Goal: Find specific page/section: Find specific page/section

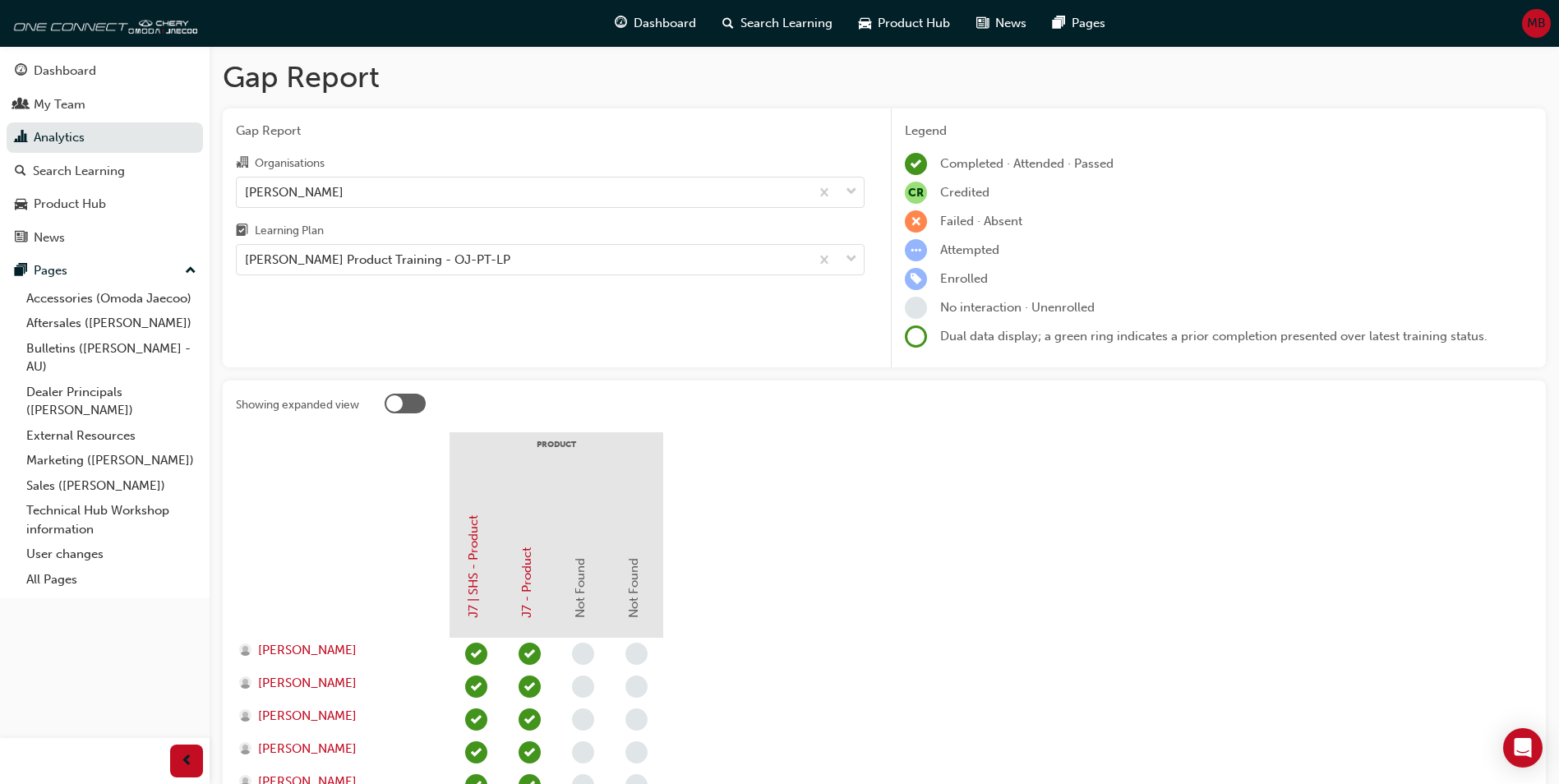
scroll to position [219, 0]
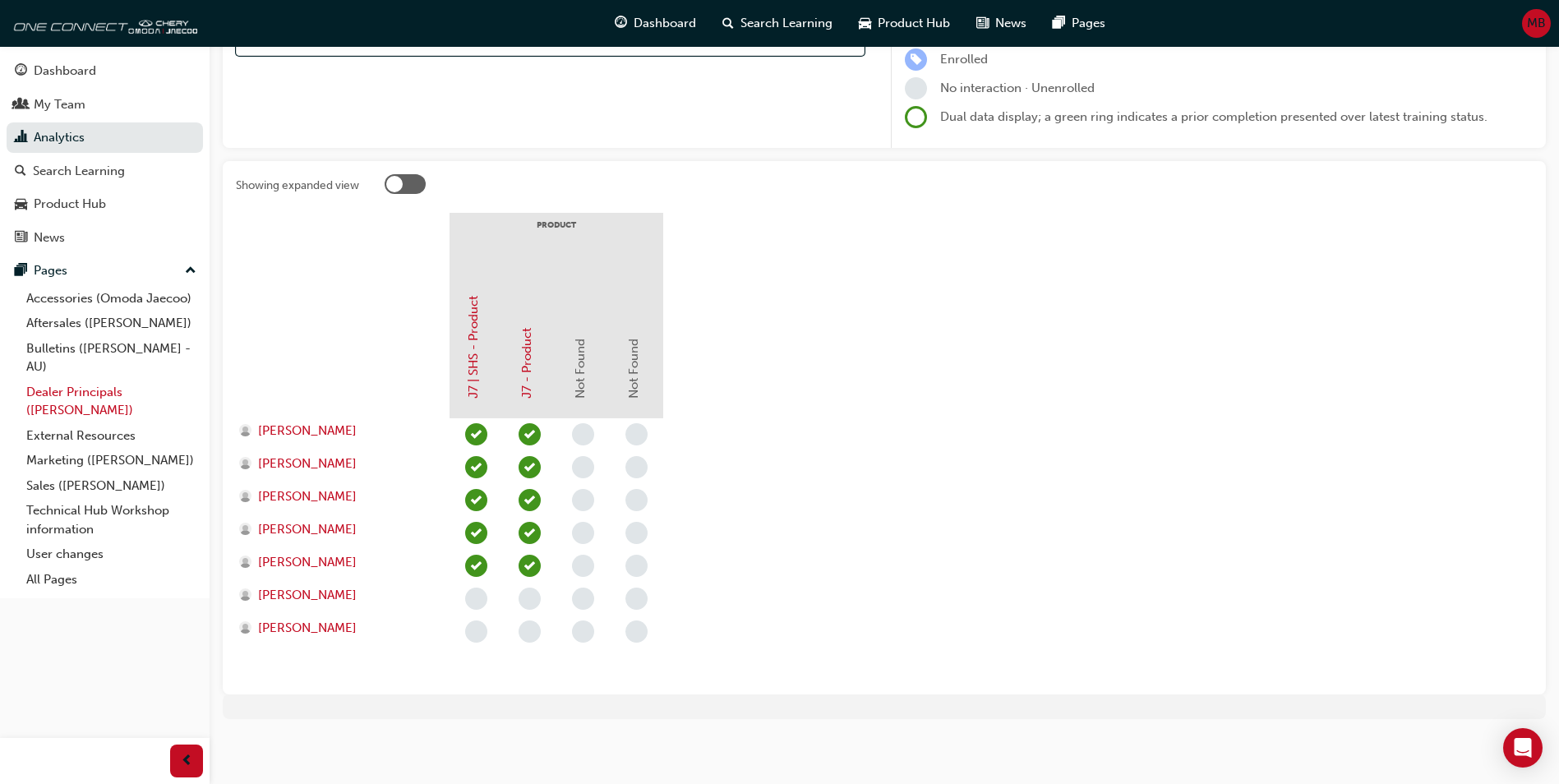
click at [74, 399] on link "Dealer Principals ([PERSON_NAME])" at bounding box center [111, 401] width 183 height 43
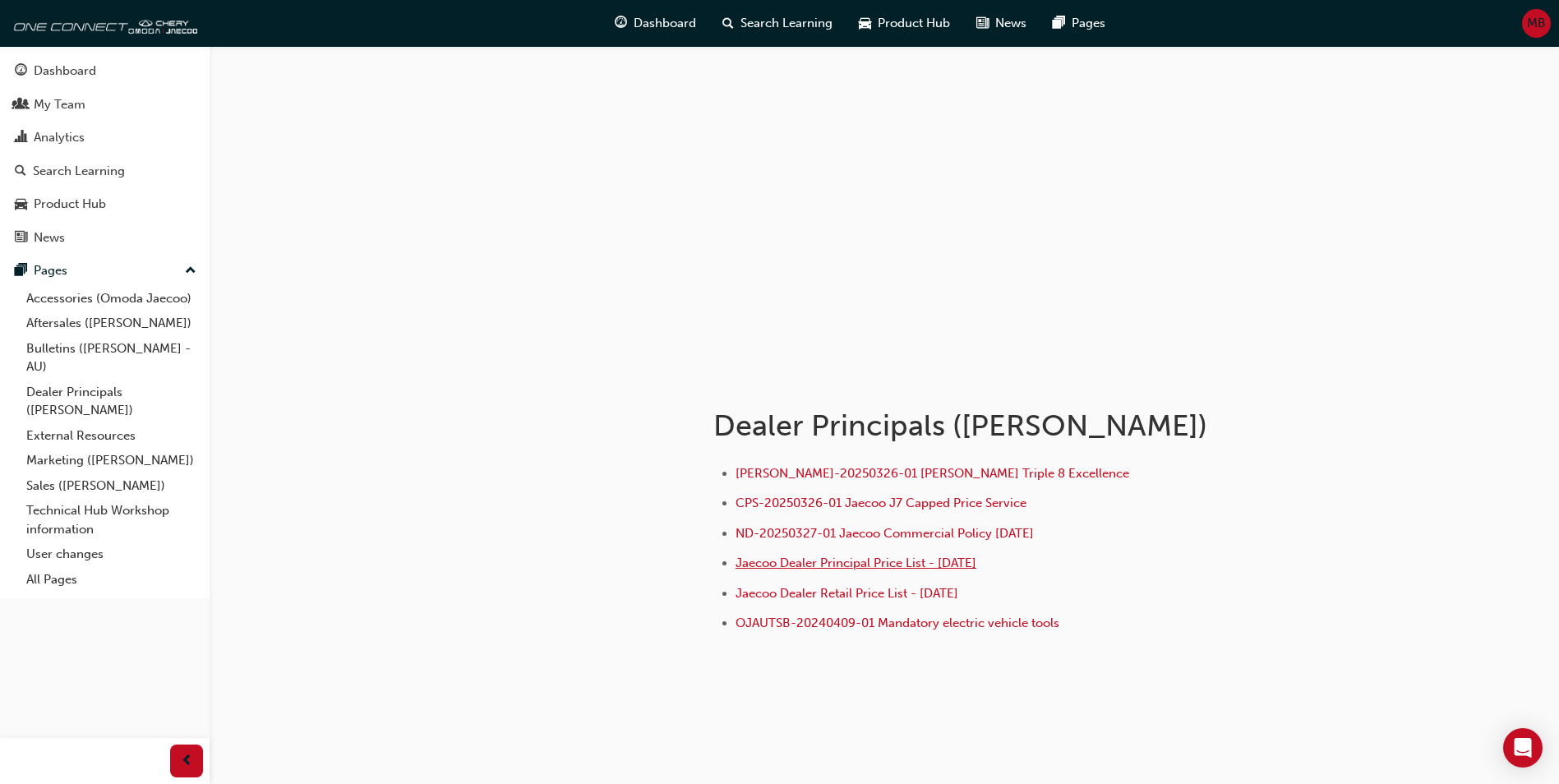
click at [928, 565] on span "Jaecoo Dealer Principal Price List - [DATE]" at bounding box center [856, 563] width 241 height 15
click at [59, 292] on link "Accessories (Omoda Jaecoo)" at bounding box center [111, 298] width 183 height 25
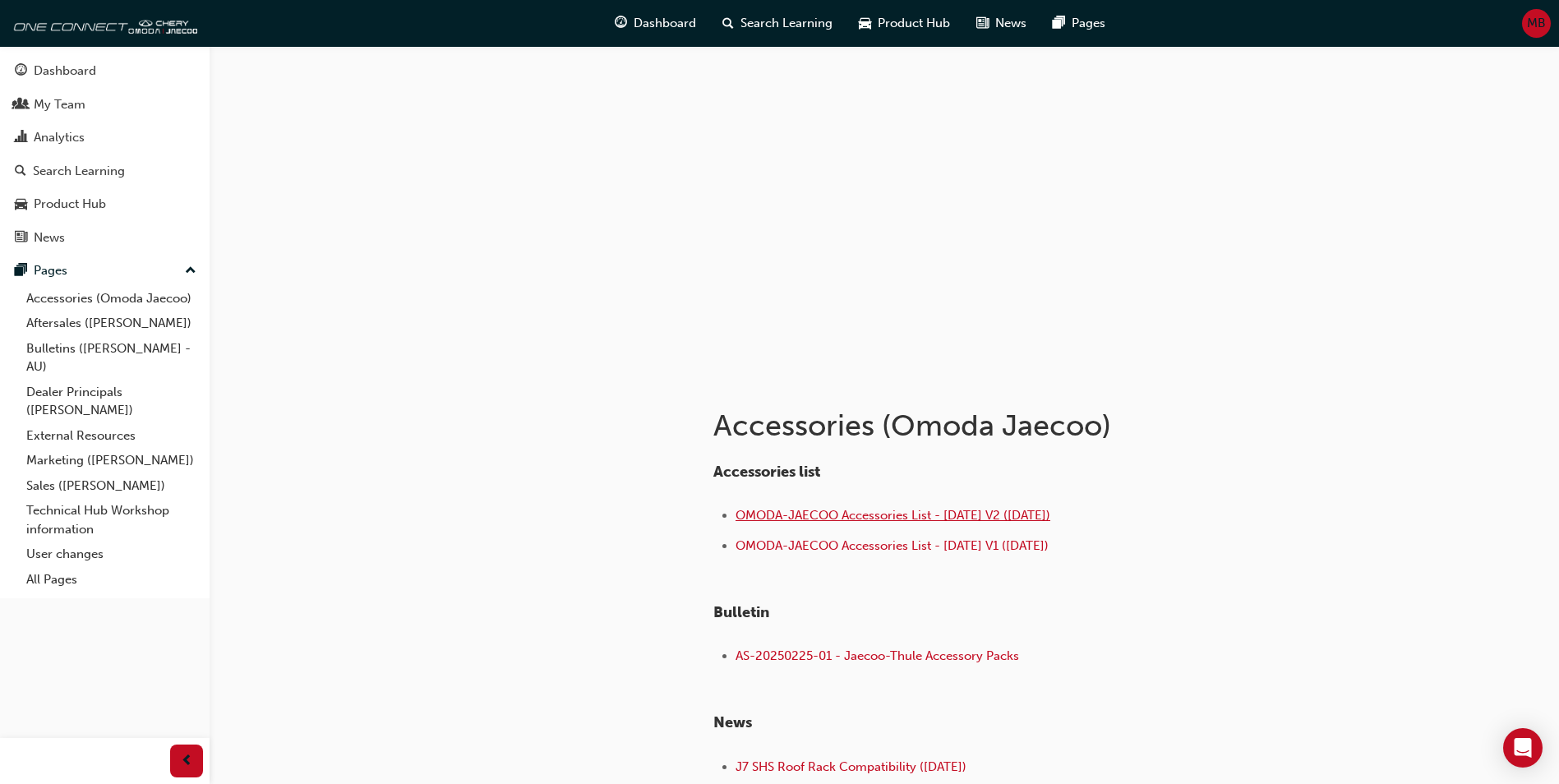
click at [901, 512] on span "OMODA-JAECOO Accessories List - [DATE] V2 ([DATE])" at bounding box center [892, 515] width 315 height 15
click at [98, 388] on link "Dealer Principals ([PERSON_NAME])" at bounding box center [111, 401] width 183 height 43
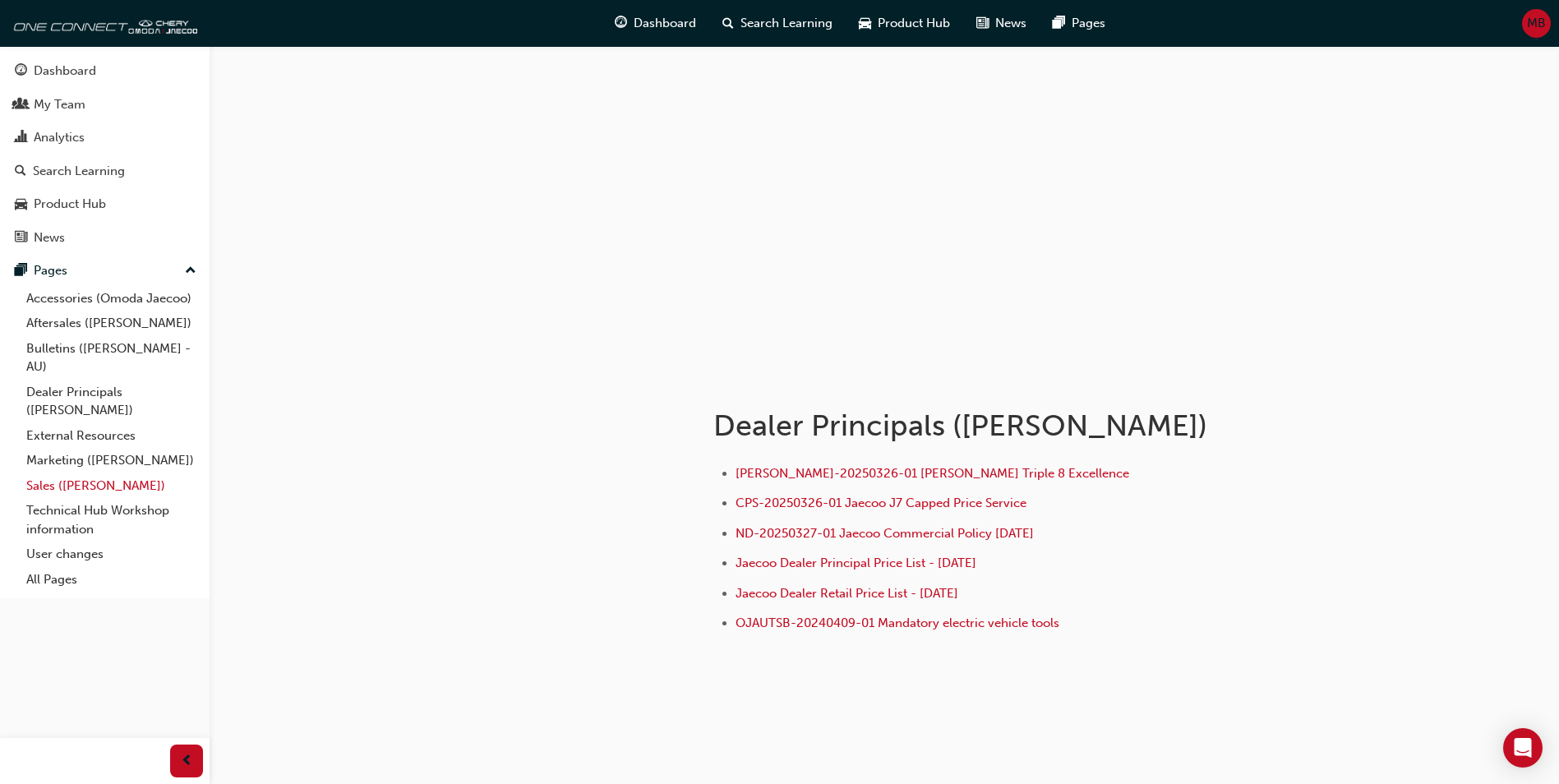
click at [111, 490] on link "Sales ([PERSON_NAME])" at bounding box center [111, 485] width 183 height 25
